Goal: Task Accomplishment & Management: Use online tool/utility

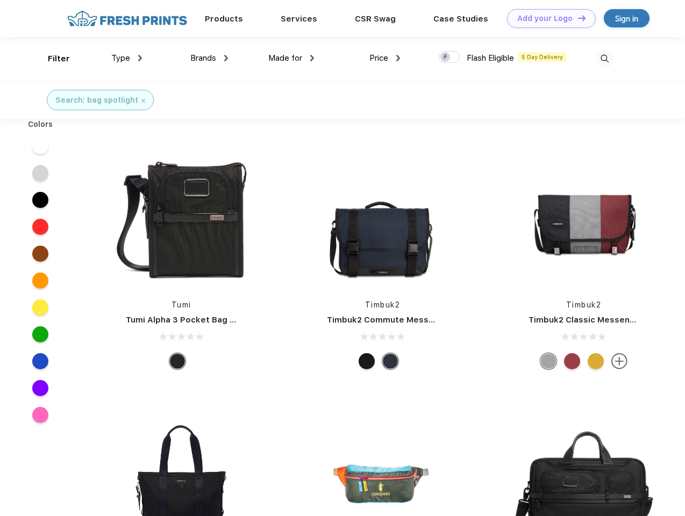
click at [547, 18] on link "Add your Logo Design Tool" at bounding box center [551, 18] width 89 height 19
click at [0, 0] on div "Design Tool" at bounding box center [0, 0] width 0 height 0
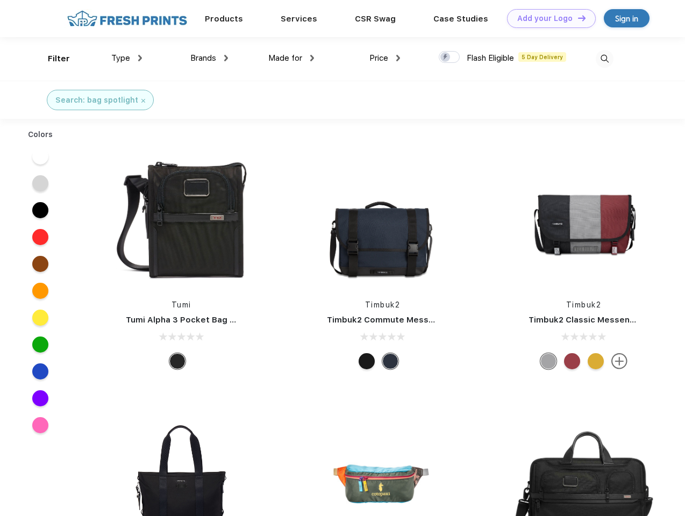
click at [577, 18] on link "Add your Logo Design Tool" at bounding box center [551, 18] width 89 height 19
click at [52, 59] on div "Filter" at bounding box center [59, 59] width 22 height 12
click at [127, 58] on span "Type" at bounding box center [120, 58] width 19 height 10
click at [209, 58] on span "Brands" at bounding box center [203, 58] width 26 height 10
click at [291, 58] on span "Made for" at bounding box center [285, 58] width 34 height 10
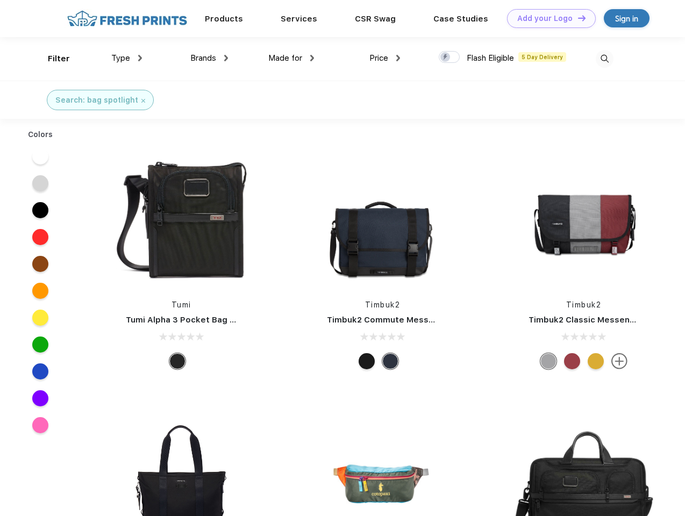
click at [385, 58] on span "Price" at bounding box center [378, 58] width 19 height 10
click at [449, 58] on div at bounding box center [449, 57] width 21 height 12
click at [446, 58] on input "checkbox" at bounding box center [442, 54] width 7 height 7
click at [604, 59] on img at bounding box center [605, 59] width 18 height 18
